Goal: Information Seeking & Learning: Learn about a topic

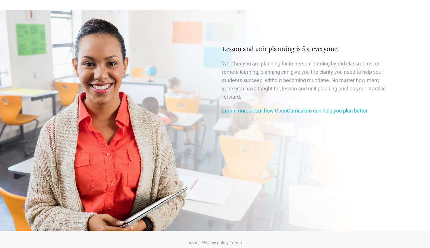
scroll to position [926, 0]
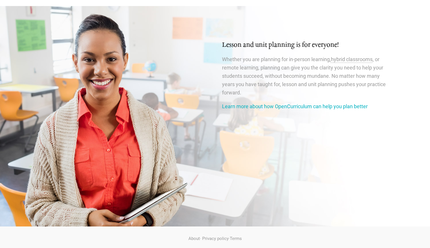
click at [286, 103] on link "Learn more about how OpenCurriculum can help you plan better" at bounding box center [295, 106] width 146 height 6
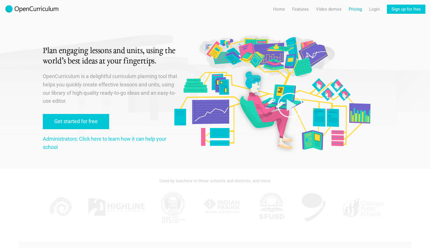
click at [356, 10] on link "Pricing" at bounding box center [355, 9] width 13 height 9
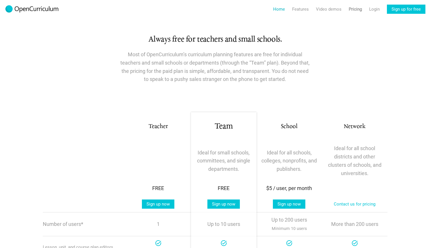
click at [280, 9] on link "Home" at bounding box center [279, 9] width 12 height 9
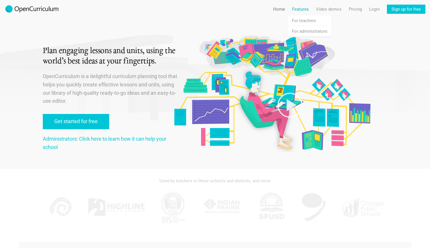
click at [302, 9] on link "Features" at bounding box center [300, 9] width 17 height 9
click at [304, 31] on link "Features For administrators" at bounding box center [310, 31] width 44 height 10
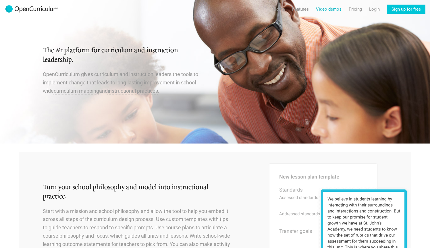
click at [324, 7] on link "Video demos" at bounding box center [329, 9] width 26 height 9
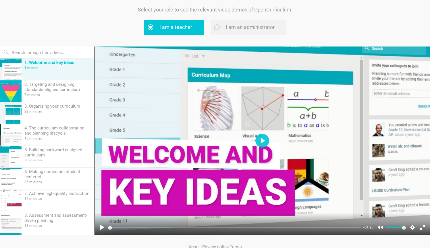
scroll to position [39, 0]
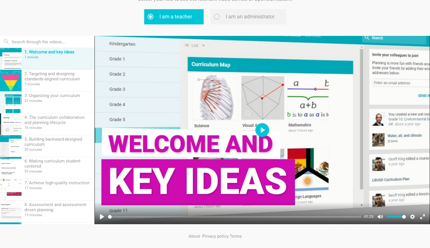
click at [263, 130] on button "Play" at bounding box center [262, 130] width 14 height 14
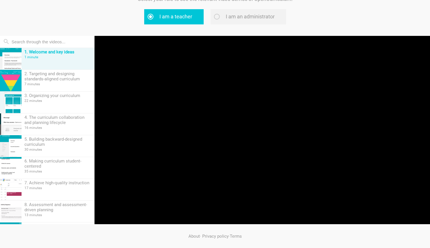
type input "100"
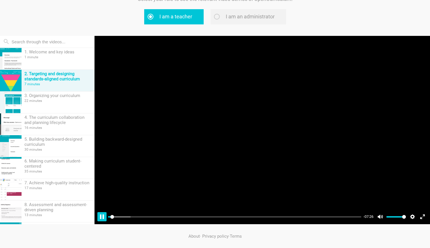
click at [101, 219] on button "Pause Play" at bounding box center [101, 216] width 9 height 9
type input "0.93"
click at [214, 16] on label "I am an administrator" at bounding box center [249, 16] width 76 height 15
click at [222, 16] on input "I am an administrator" at bounding box center [224, 17] width 4 height 4
radio input "true"
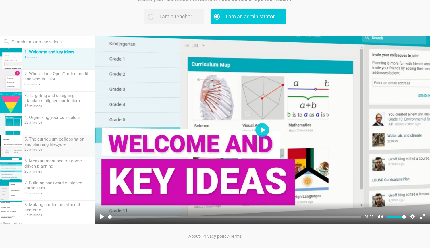
scroll to position [0, 0]
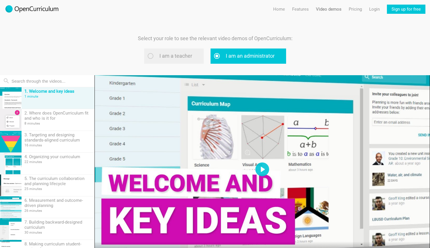
click at [164, 55] on label "I am a teacher" at bounding box center [173, 56] width 59 height 15
click at [159, 55] on input "I am a teacher" at bounding box center [158, 56] width 4 height 4
radio input "true"
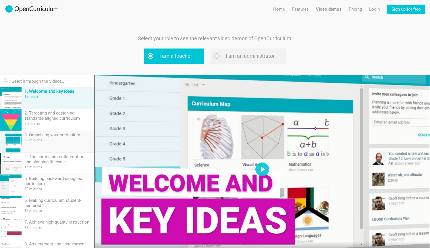
click at [64, 138] on div "3. Organizing your curriculum 22 minutes" at bounding box center [58, 142] width 73 height 22
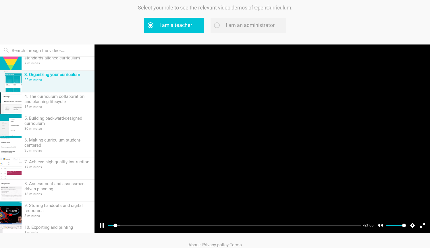
scroll to position [42, 0]
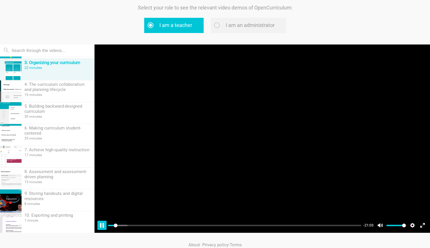
click at [104, 222] on button "Pause Play" at bounding box center [101, 225] width 9 height 9
type input "2.31"
